Goal: Information Seeking & Learning: Check status

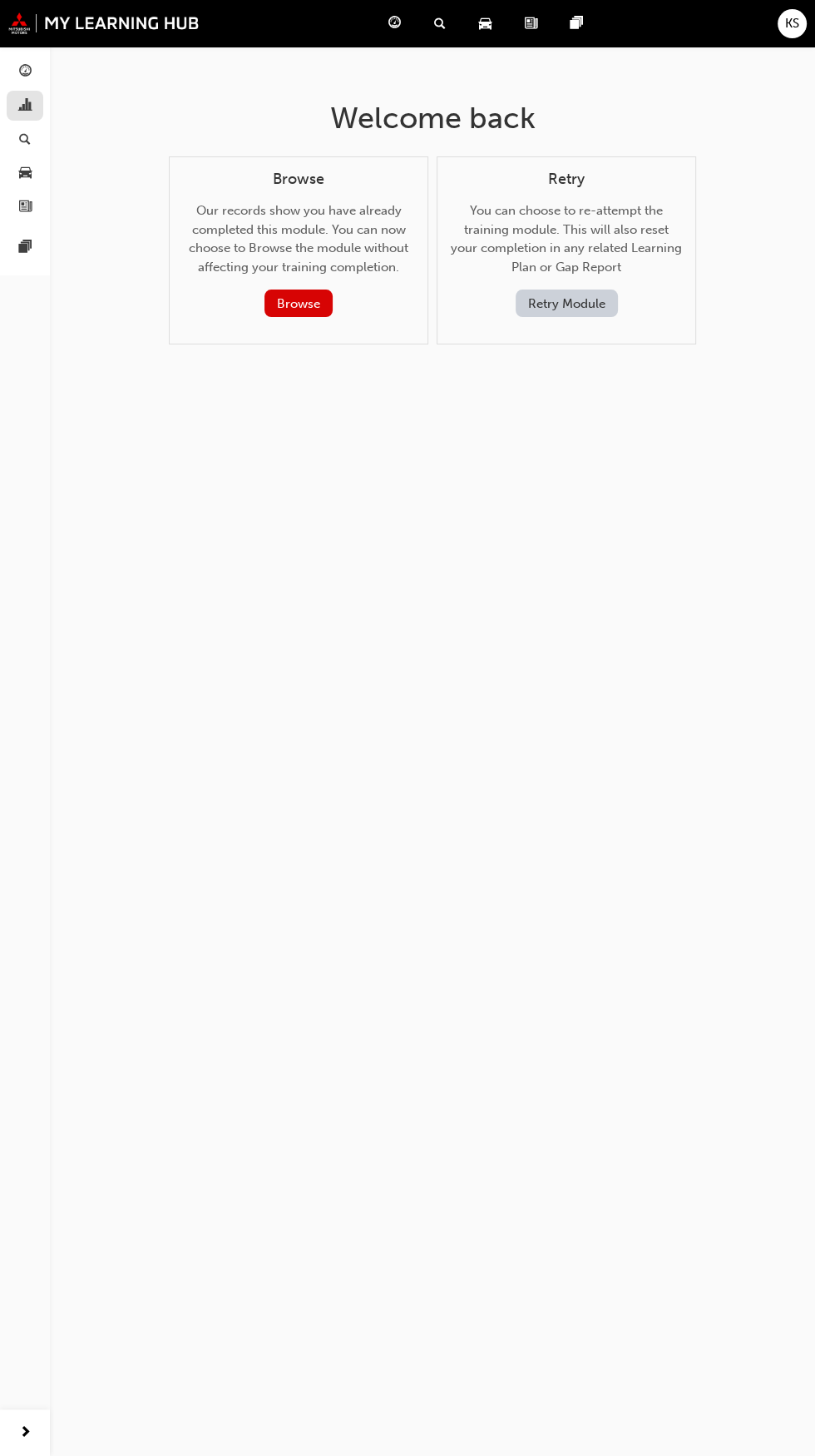
click at [34, 107] on div "button" at bounding box center [24, 106] width 20 height 21
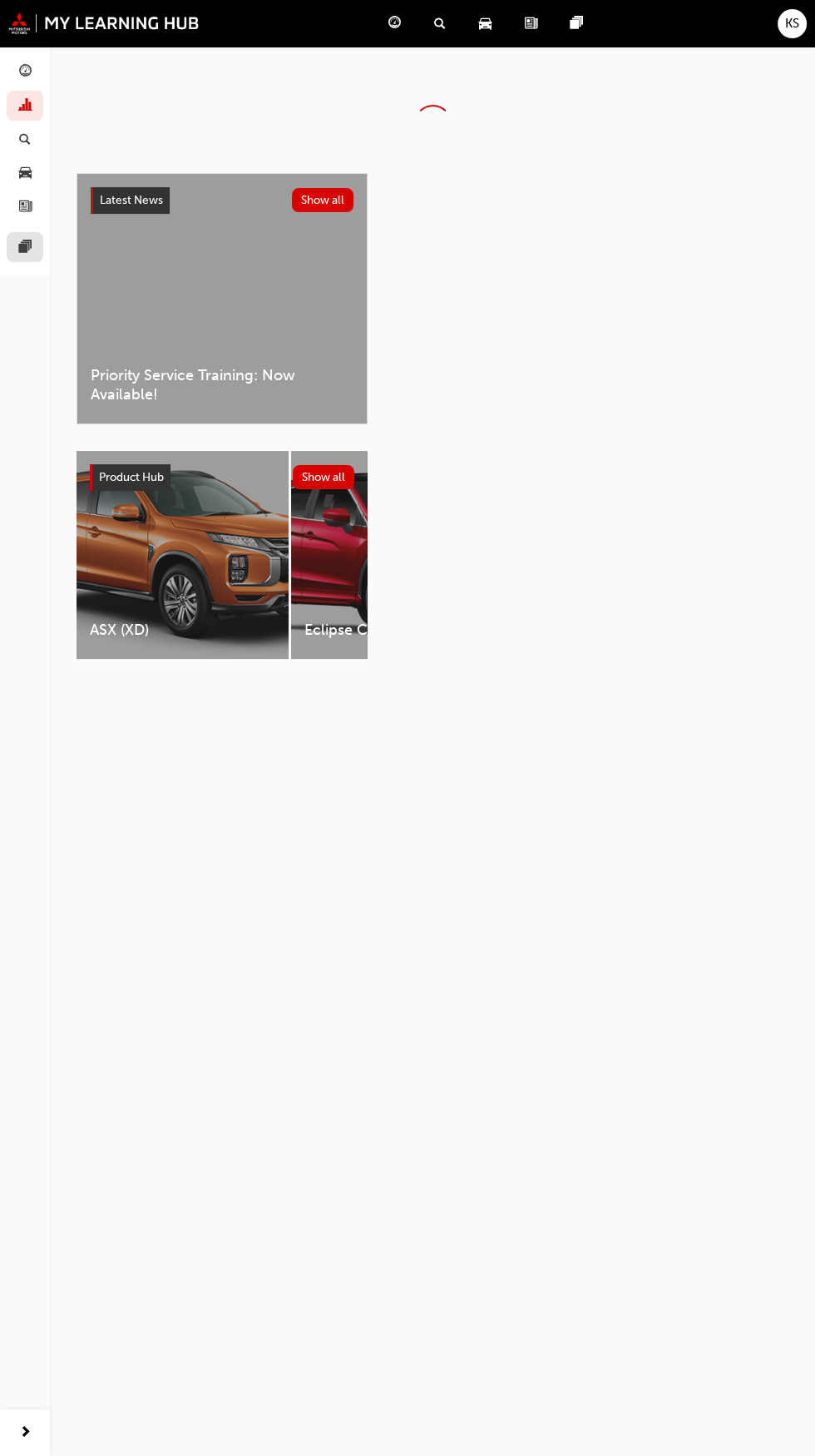
click at [27, 246] on span "pages-icon" at bounding box center [25, 248] width 13 height 15
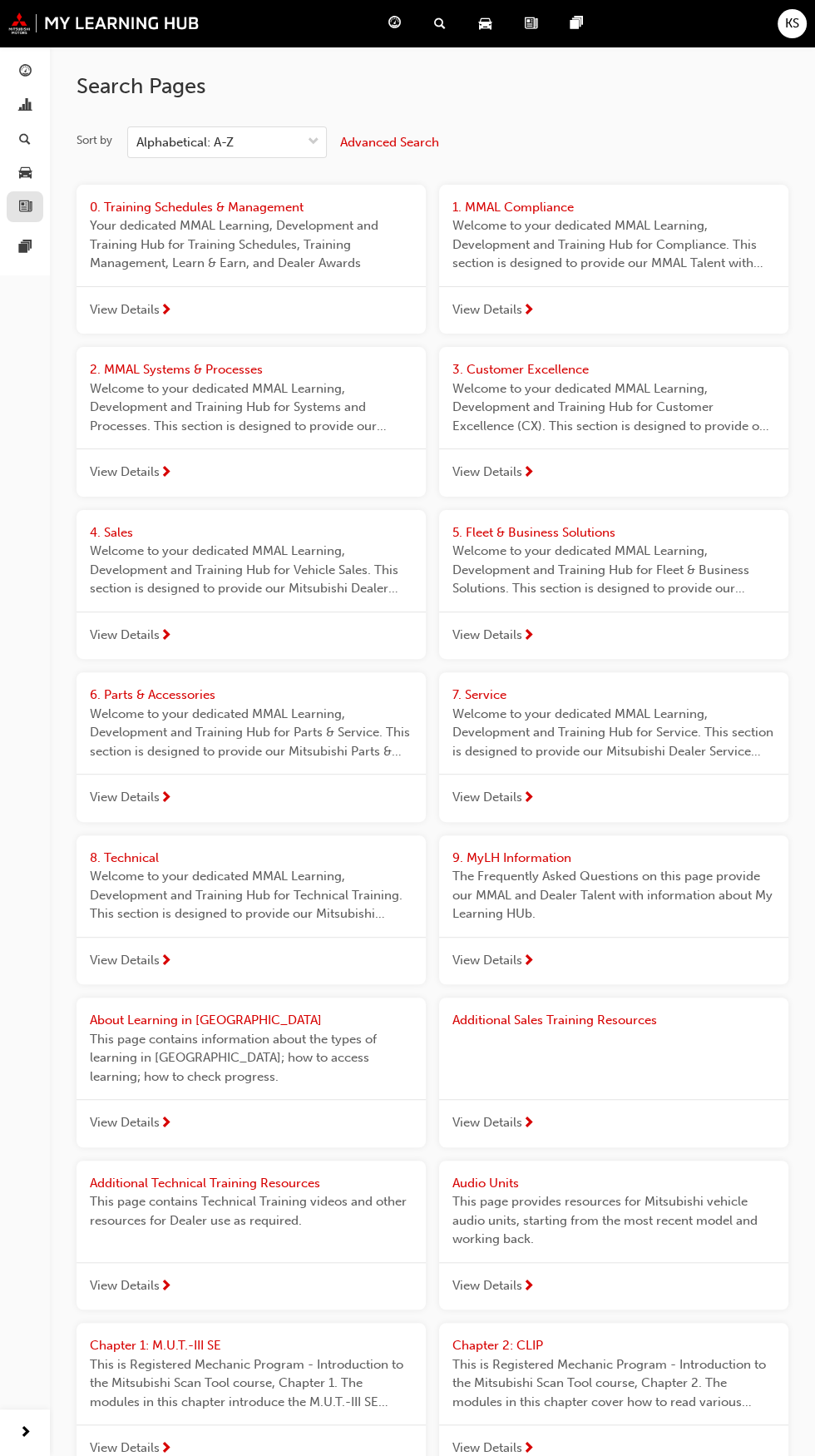
click at [43, 204] on link "button" at bounding box center [25, 207] width 37 height 31
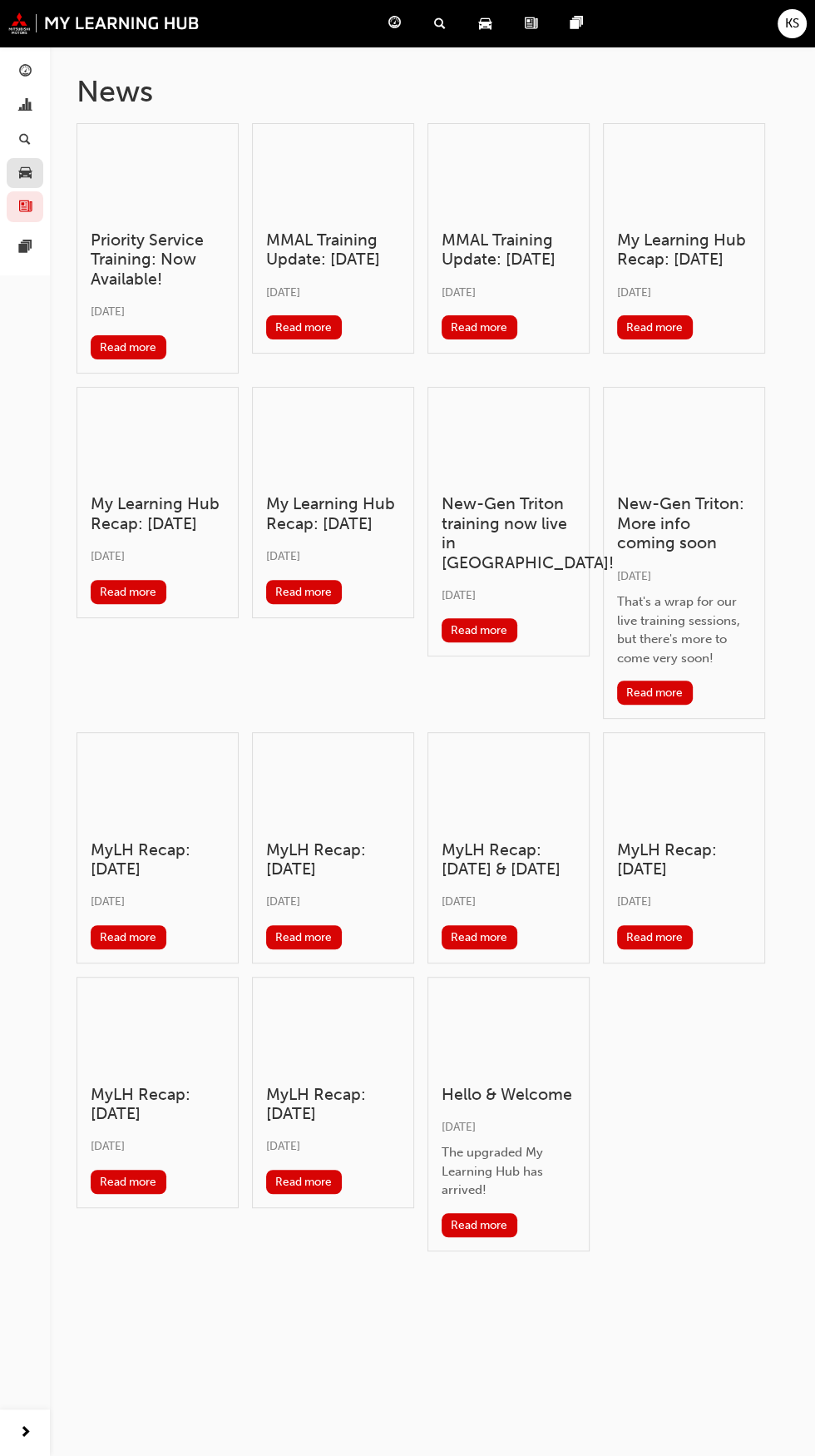
click at [29, 173] on span "car-icon" at bounding box center [25, 173] width 13 height 15
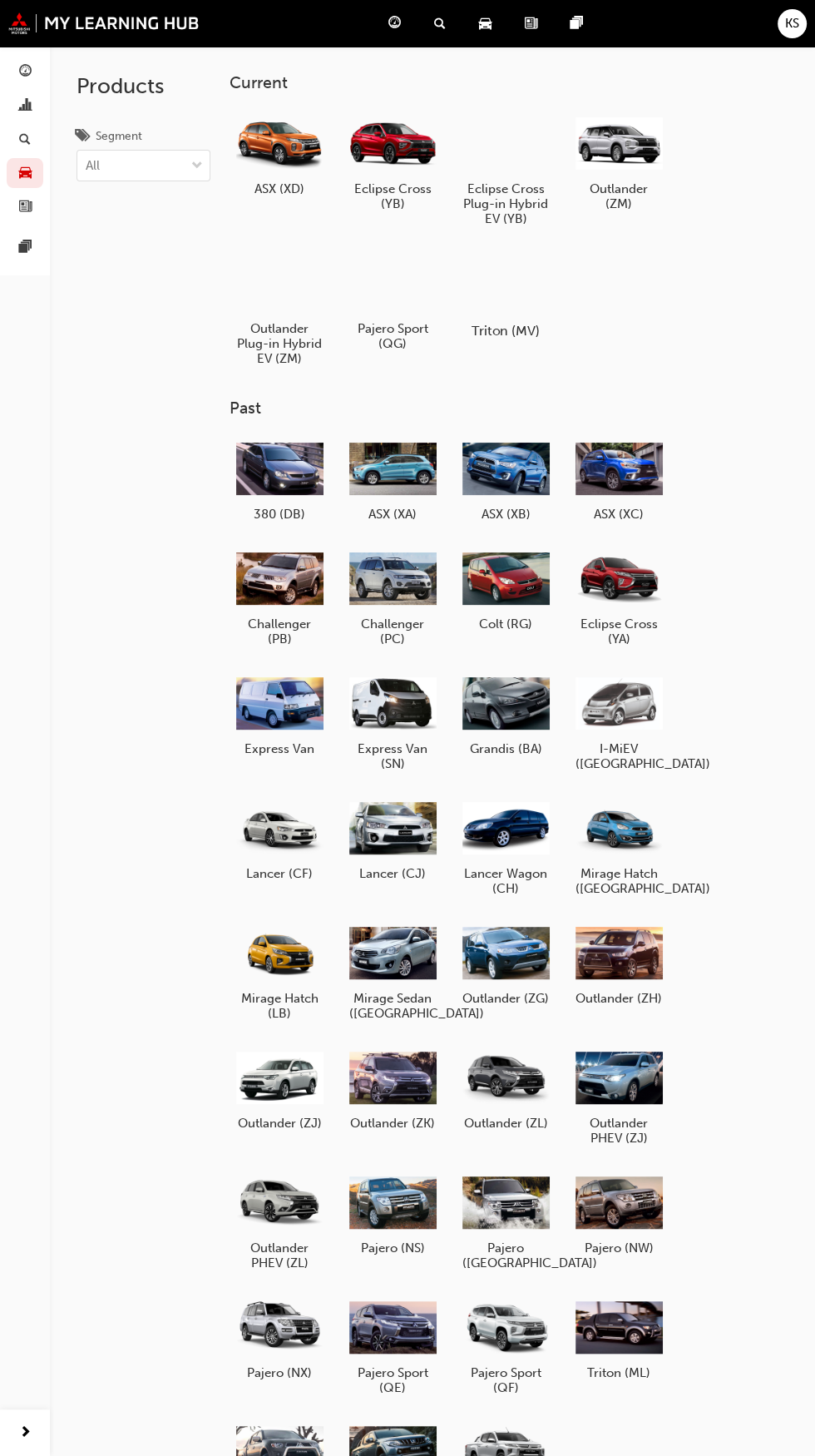
click at [510, 274] on div at bounding box center [506, 282] width 93 height 67
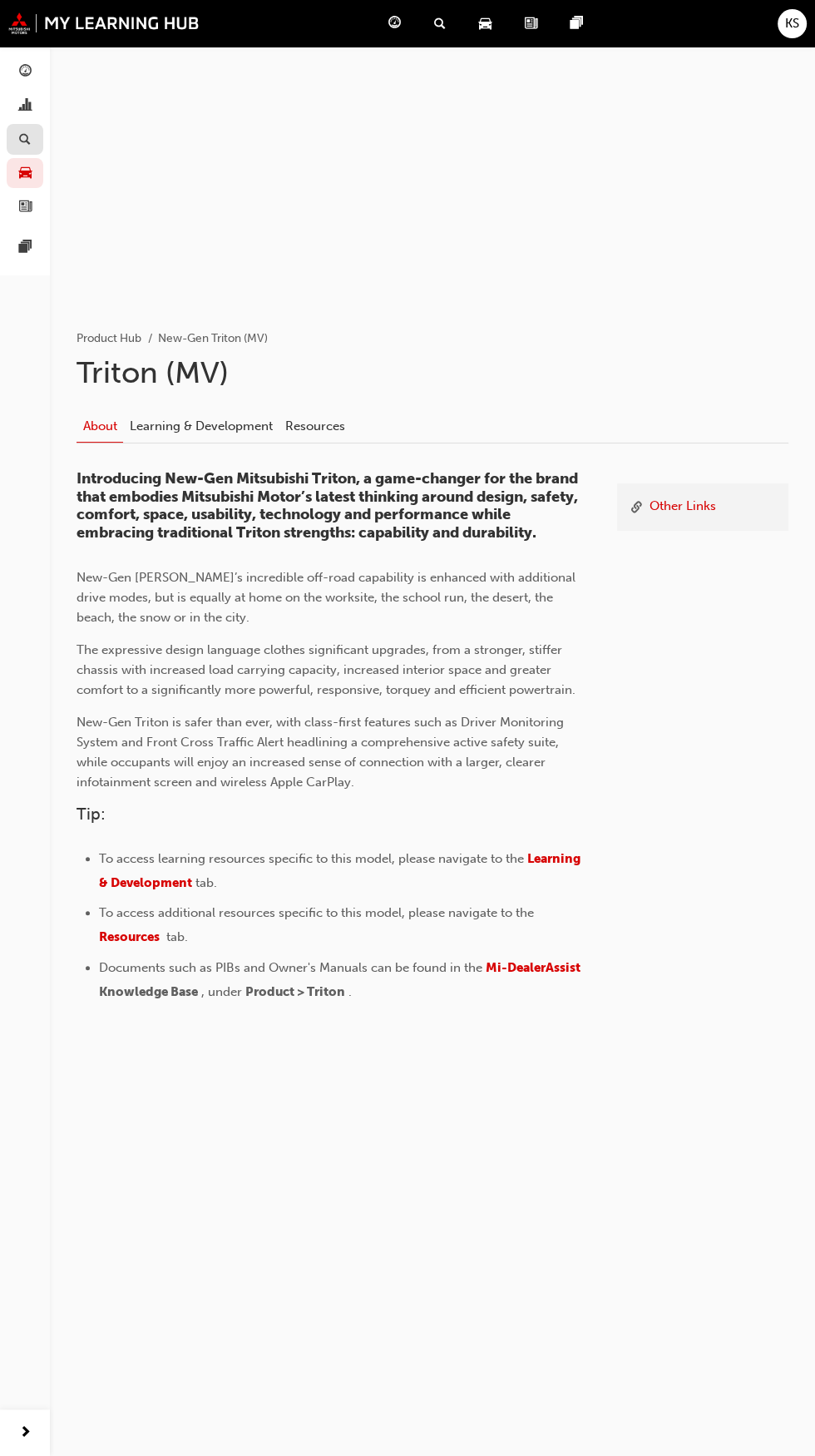
click at [37, 142] on link "button" at bounding box center [25, 139] width 37 height 31
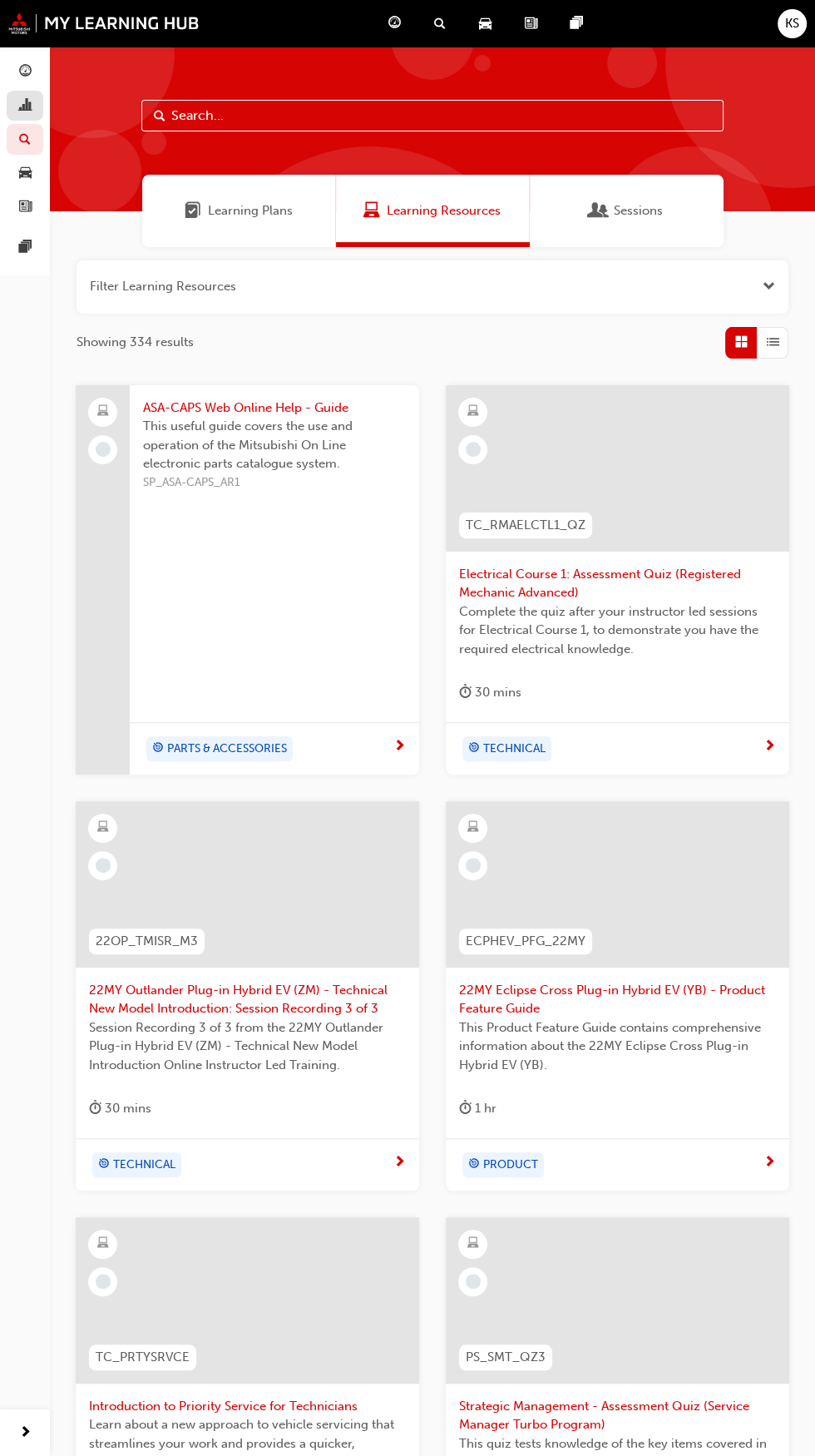
click at [37, 104] on link "button" at bounding box center [25, 106] width 37 height 31
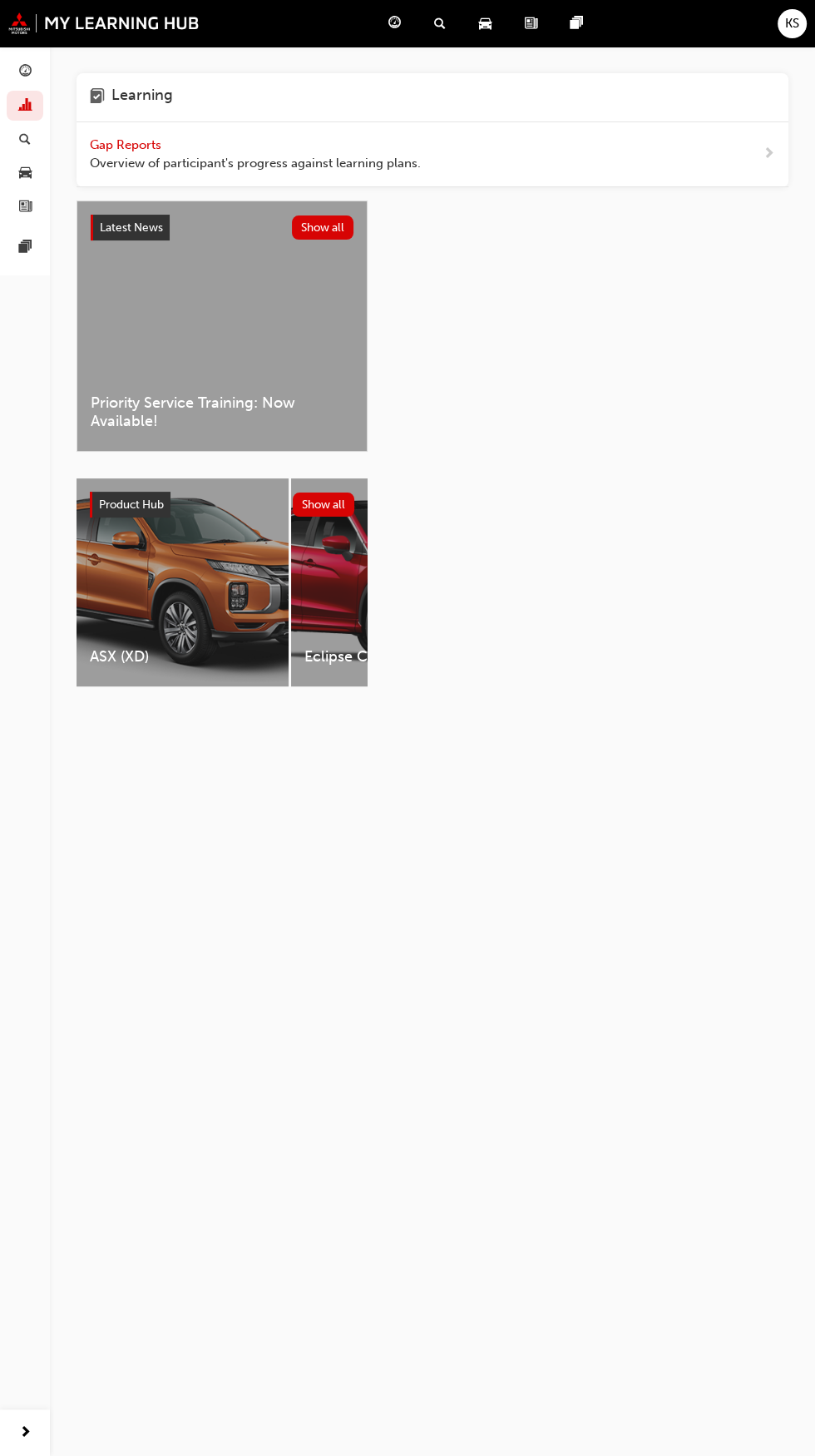
click at [696, 151] on div "Gap Reports Overview of participant's progress against learning plans." at bounding box center [432, 155] width 713 height 65
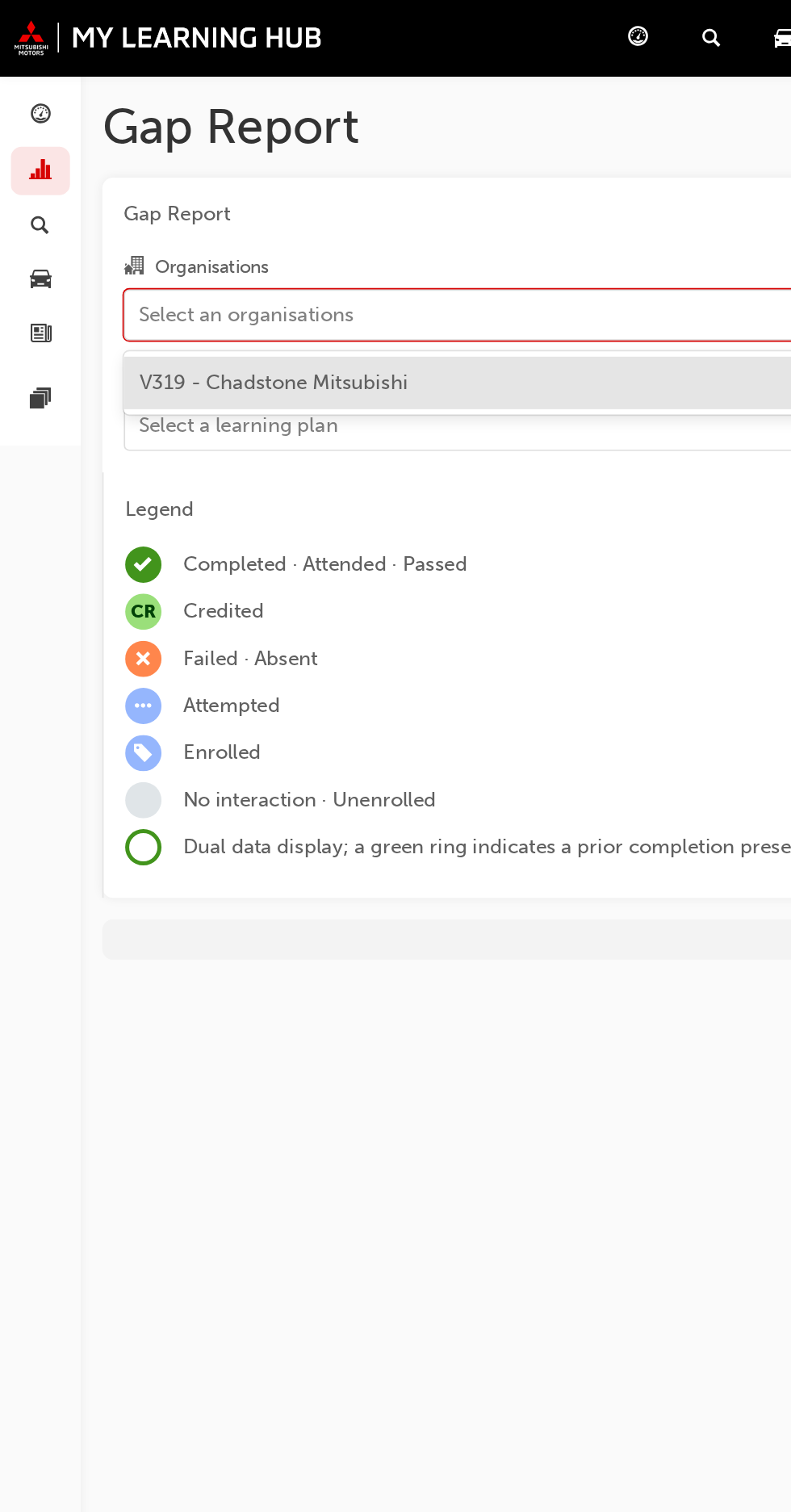
click at [274, 226] on div "V319 - Chadstone Mitsubishi" at bounding box center [419, 230] width 692 height 32
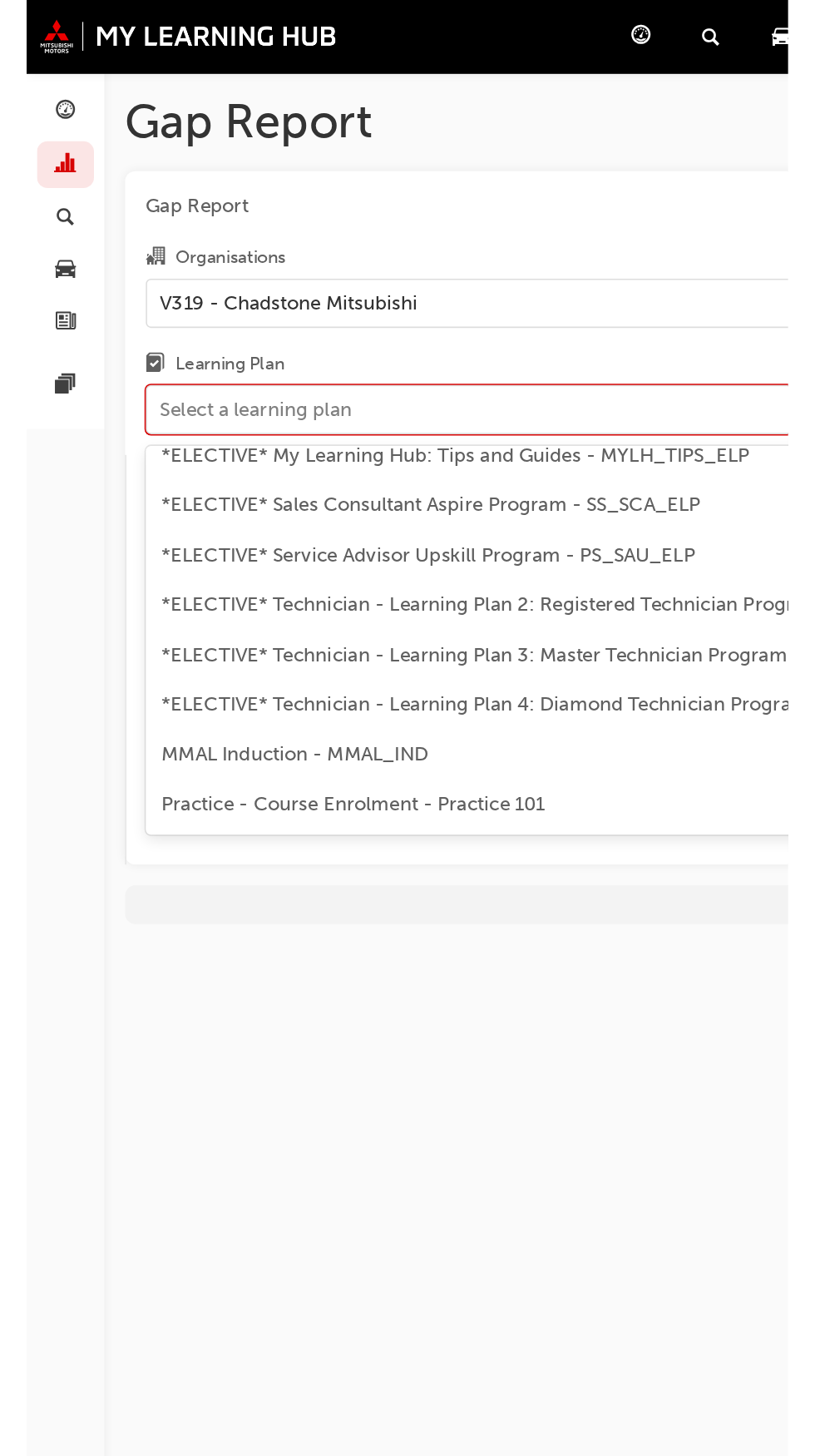
scroll to position [893, 0]
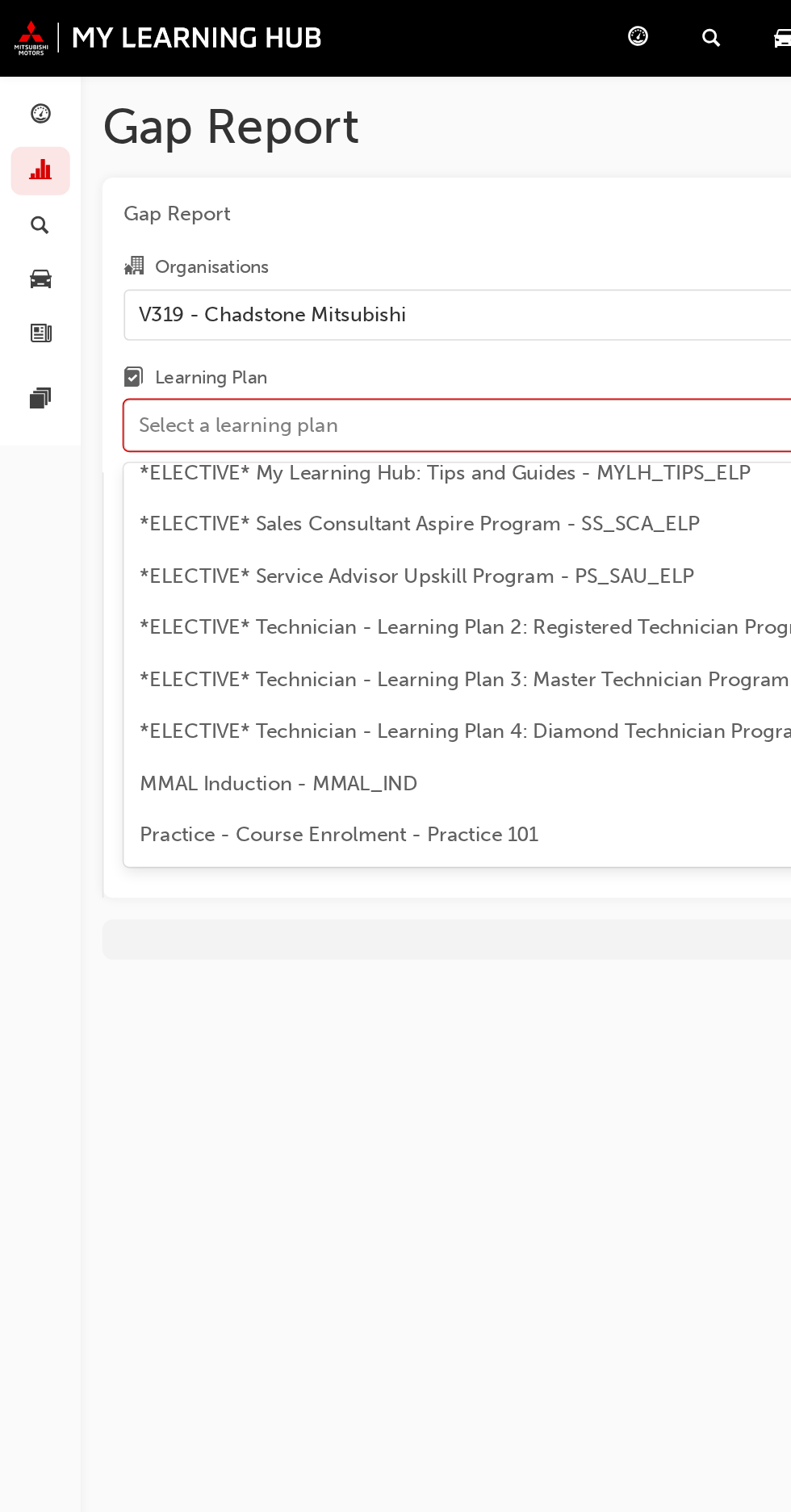
click at [419, 166] on span "*COMPULSORY* Technician - Learning Plan 1 - TC_TECH_CLP" at bounding box center [260, 159] width 354 height 14
